Goal: Information Seeking & Learning: Check status

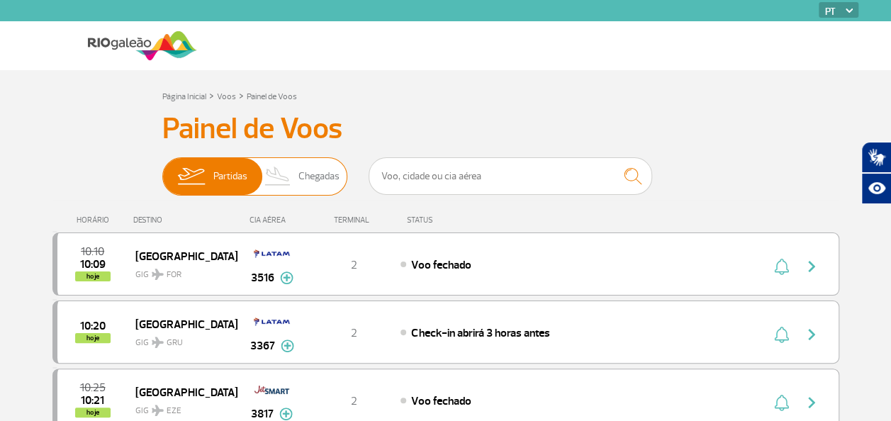
click at [312, 179] on span "Chegadas" at bounding box center [319, 176] width 41 height 37
click at [162, 169] on input "Partidas Chegadas" at bounding box center [162, 169] width 0 height 0
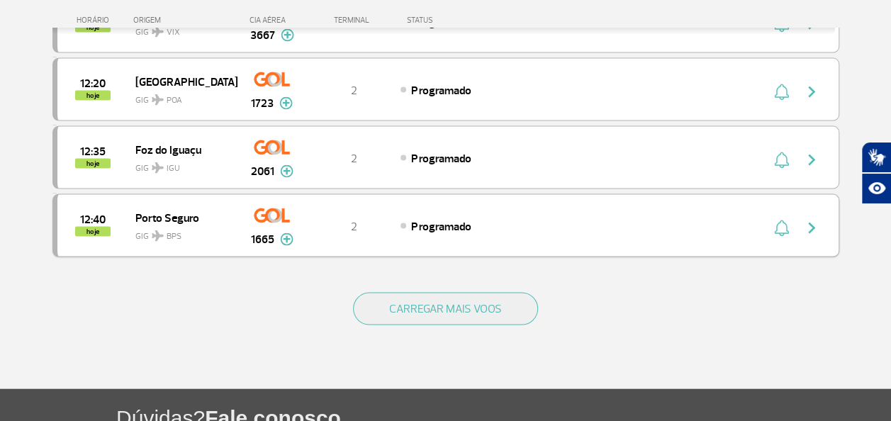
scroll to position [1340, 0]
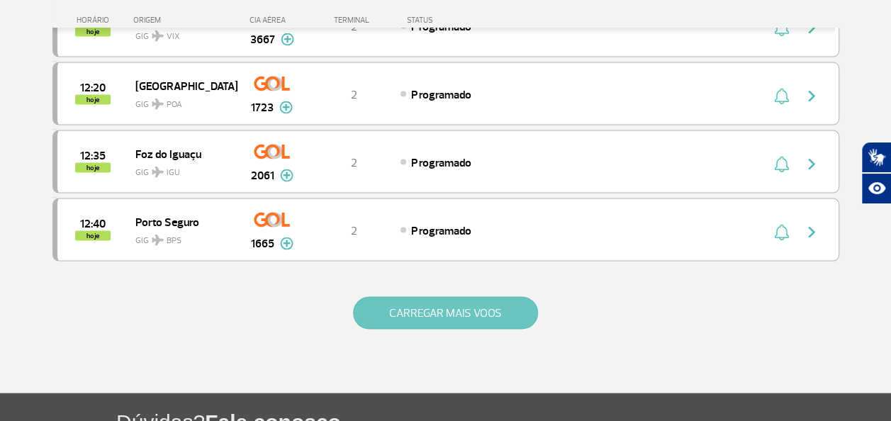
click at [476, 297] on button "CARREGAR MAIS VOOS" at bounding box center [445, 313] width 185 height 33
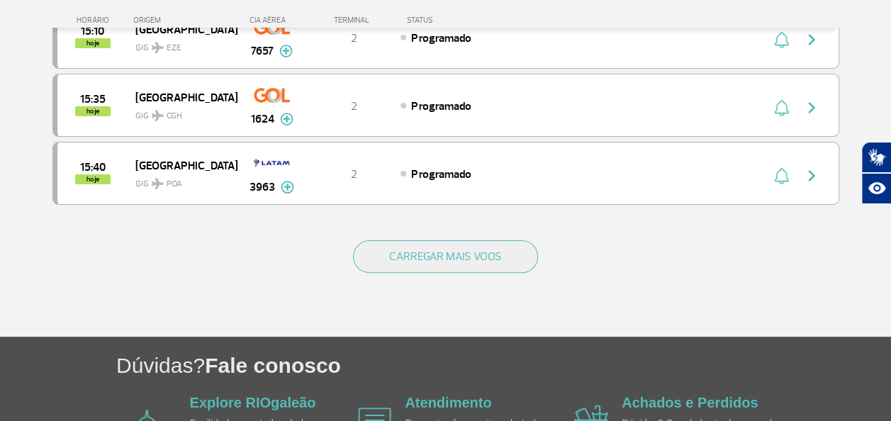
scroll to position [2824, 0]
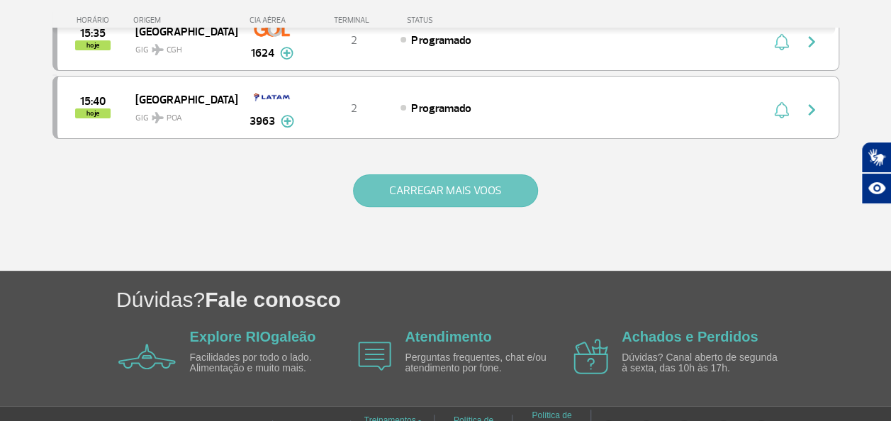
click at [408, 174] on button "CARREGAR MAIS VOOS" at bounding box center [445, 190] width 185 height 33
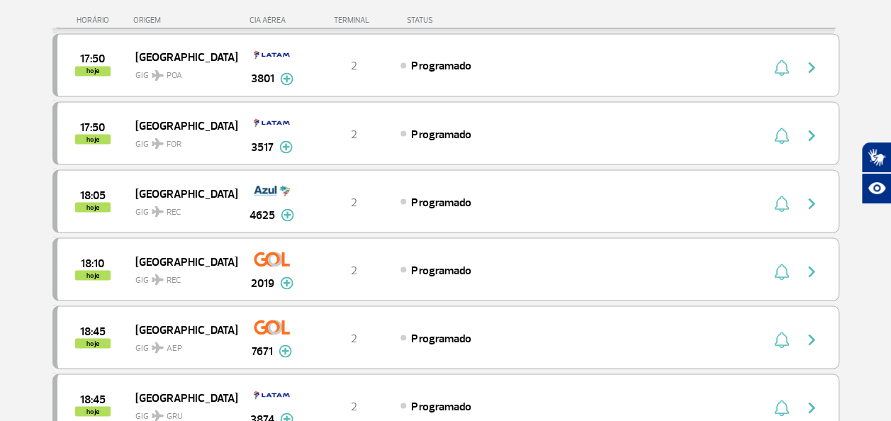
scroll to position [4166, 0]
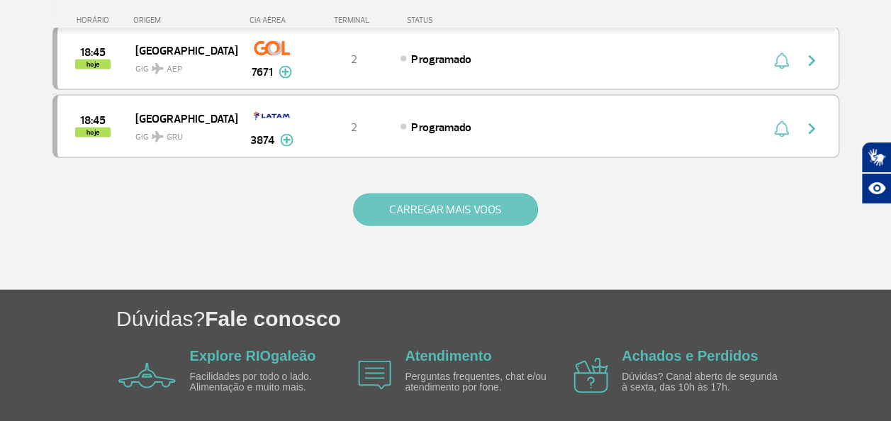
click at [436, 194] on button "CARREGAR MAIS VOOS" at bounding box center [445, 210] width 185 height 33
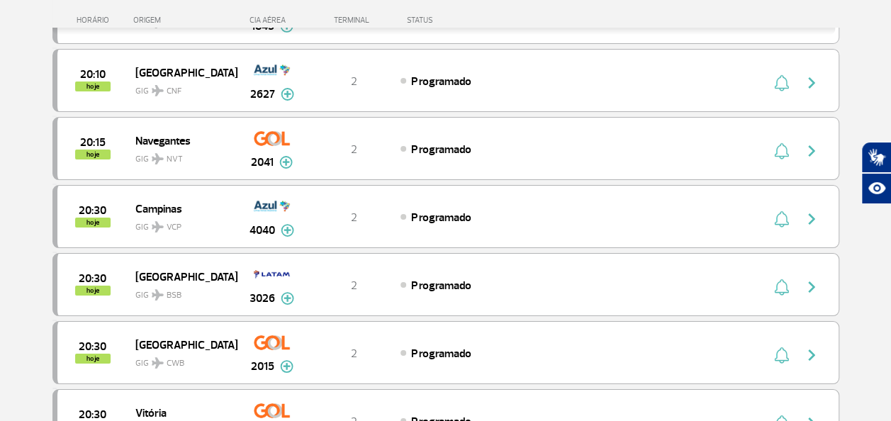
scroll to position [5372, 0]
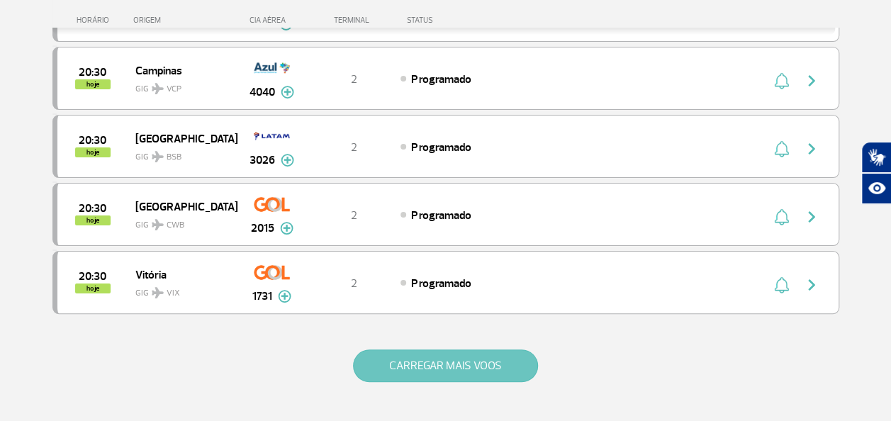
click at [435, 350] on button "CARREGAR MAIS VOOS" at bounding box center [445, 366] width 185 height 33
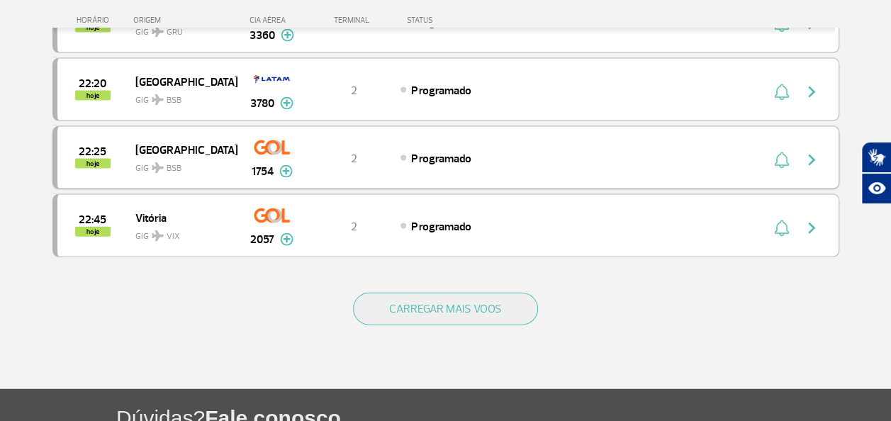
scroll to position [6852, 0]
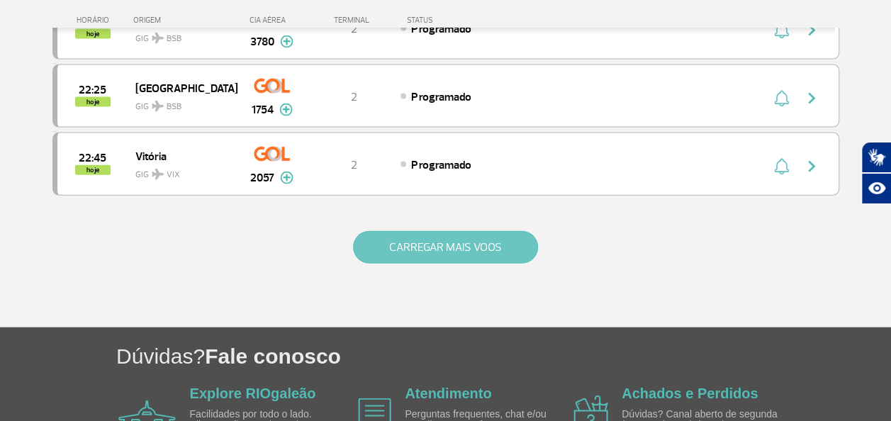
click at [434, 231] on button "CARREGAR MAIS VOOS" at bounding box center [445, 247] width 185 height 33
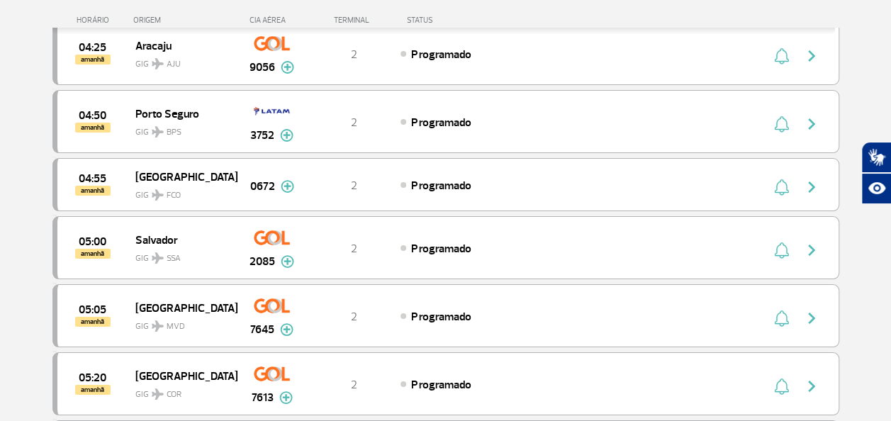
scroll to position [8057, 0]
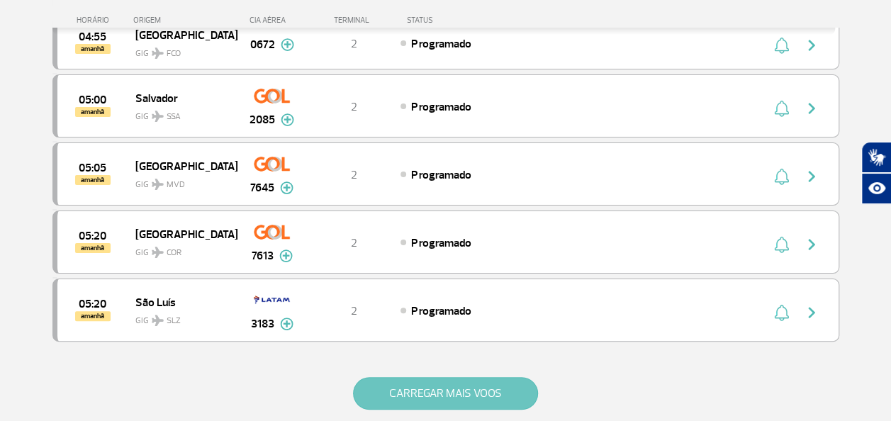
click at [443, 377] on button "CARREGAR MAIS VOOS" at bounding box center [445, 393] width 185 height 33
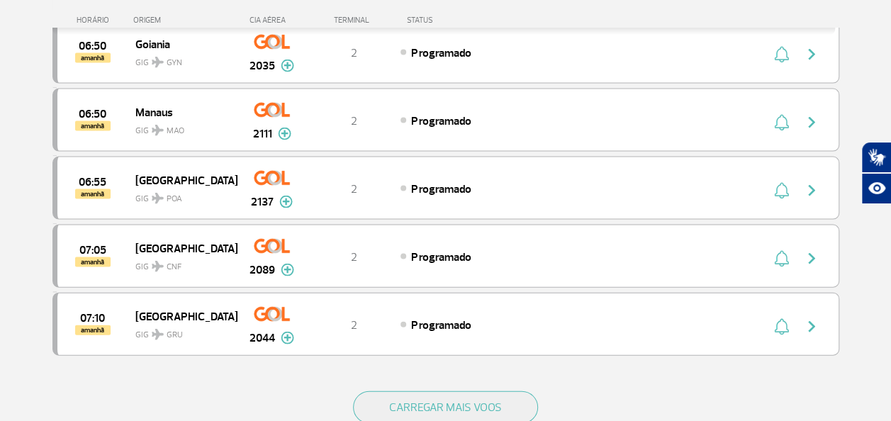
scroll to position [9527, 0]
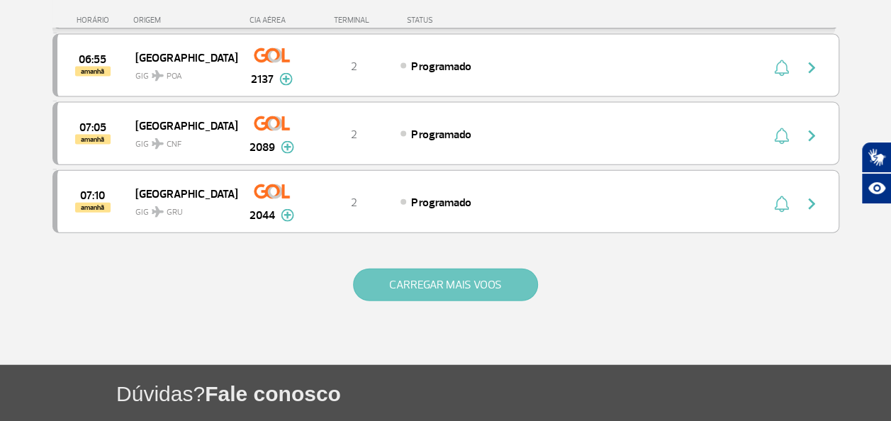
click at [445, 269] on button "CARREGAR MAIS VOOS" at bounding box center [445, 285] width 185 height 33
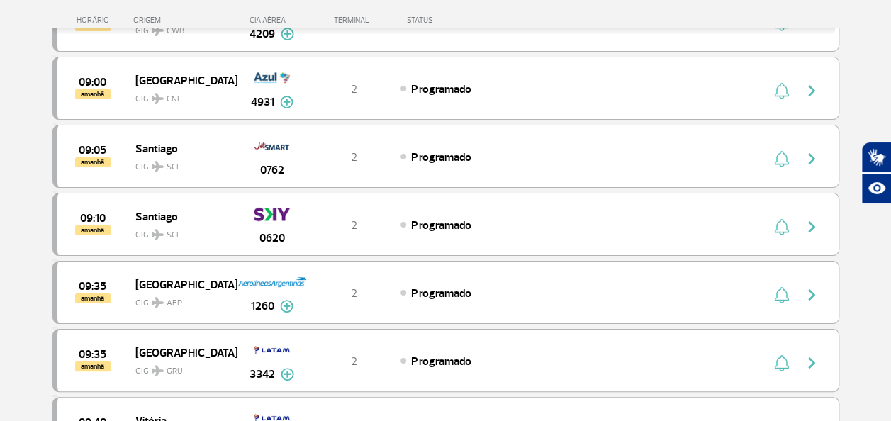
scroll to position [10869, 0]
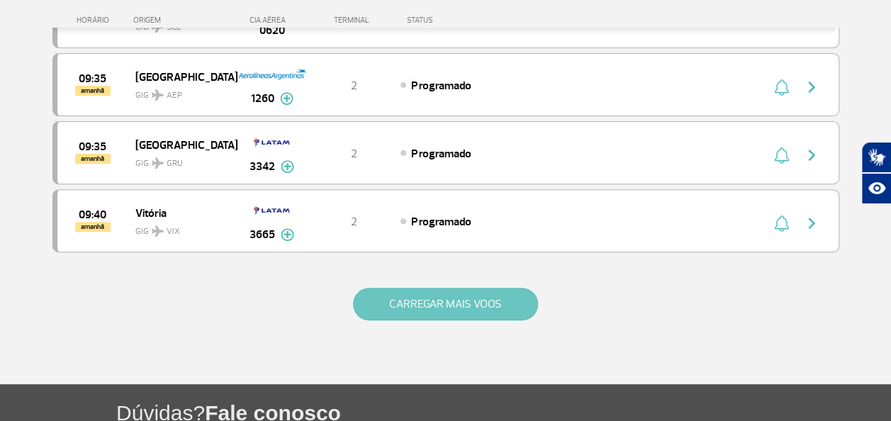
click at [442, 288] on button "CARREGAR MAIS VOOS" at bounding box center [445, 304] width 185 height 33
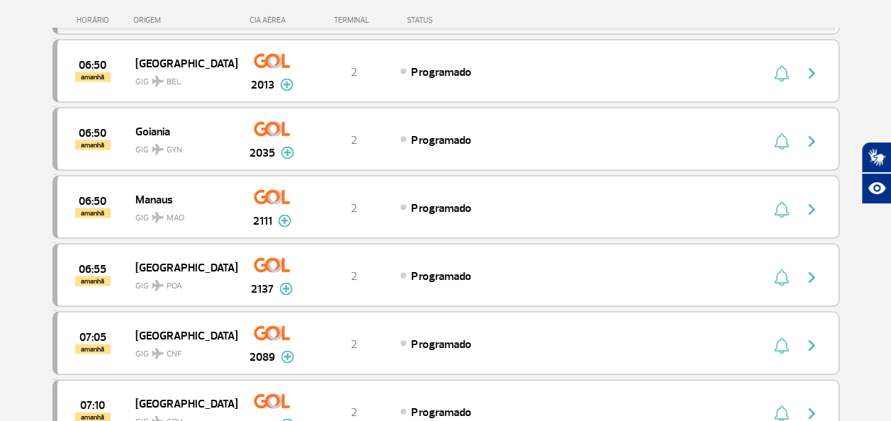
scroll to position [9290, 0]
